Goal: Check status: Check status

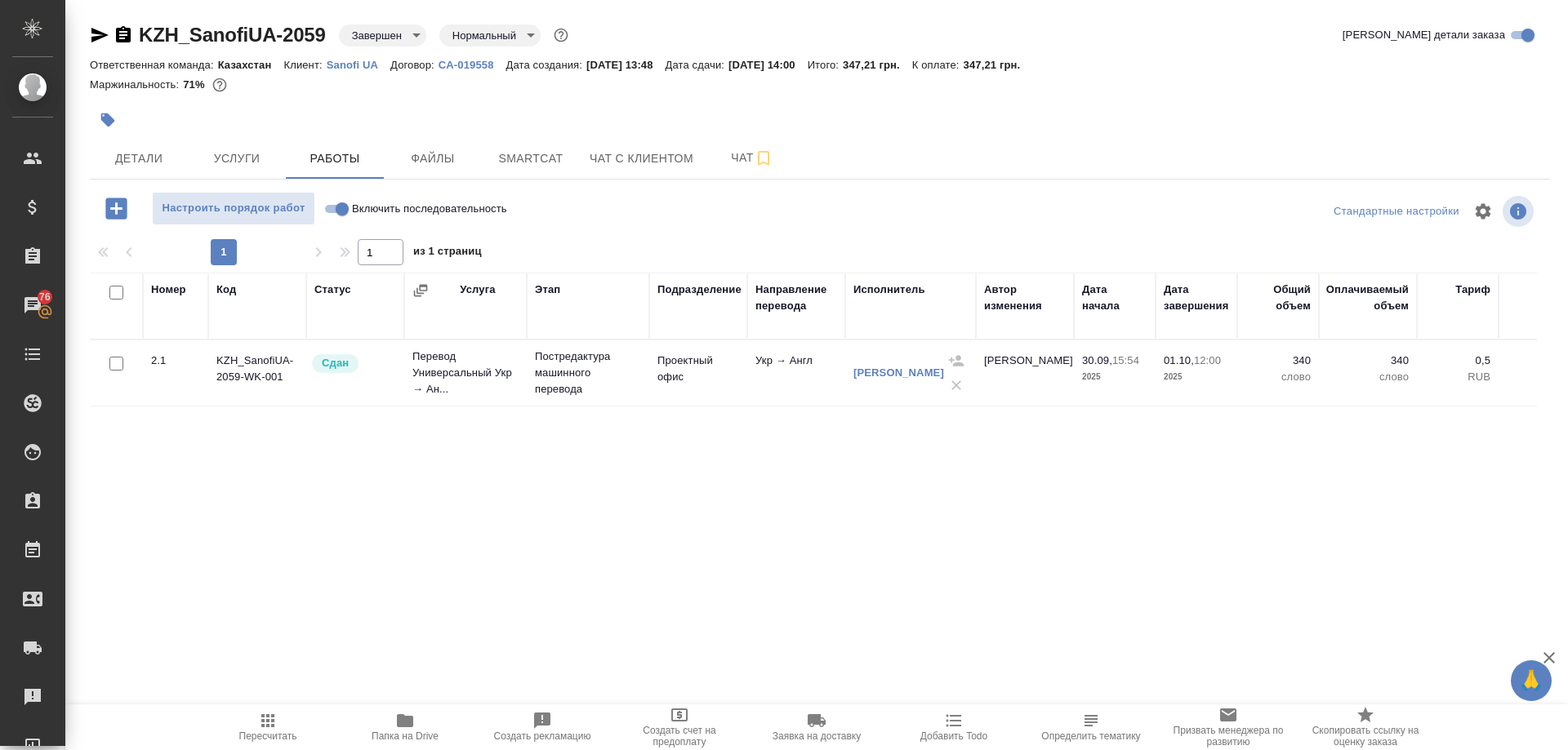
click at [498, 706] on div "Пересчитать Папка на Drive Создать рекламацию Создать счет на предоплату Заявка…" at bounding box center [817, 727] width 1503 height 45
click at [405, 717] on icon "button" at bounding box center [405, 721] width 16 height 13
